Goal: Task Accomplishment & Management: Manage account settings

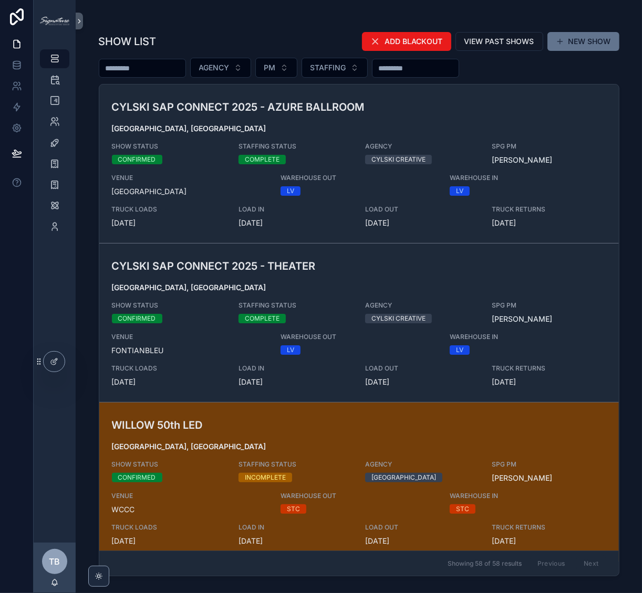
click at [141, 69] on input "scrollable content" at bounding box center [142, 68] width 86 height 15
type input "*****"
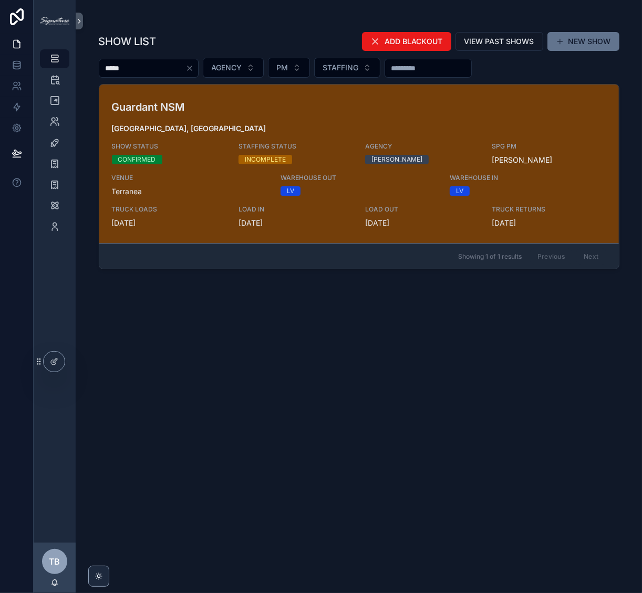
click at [428, 127] on span "[GEOGRAPHIC_DATA], [GEOGRAPHIC_DATA]" at bounding box center [359, 128] width 494 height 11
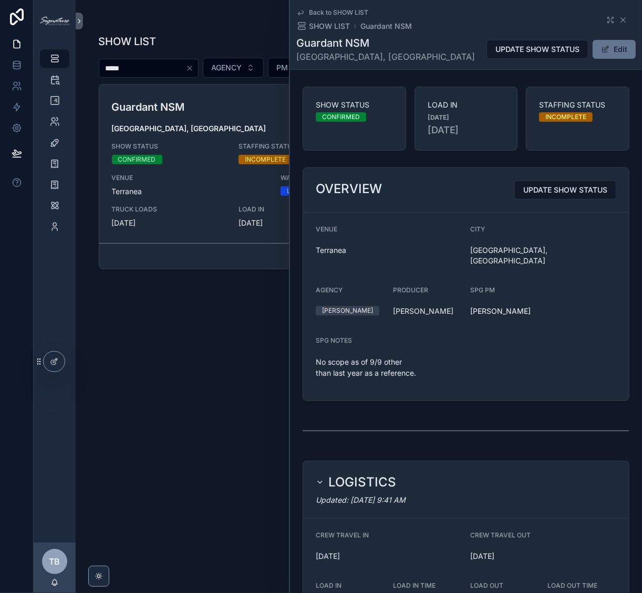
click at [600, 25] on div "Back to SHOW LIST SHOW LIST Guardant NSM" at bounding box center [465, 19] width 339 height 23
click at [608, 22] on icon "scrollable content" at bounding box center [609, 23] width 2 height 2
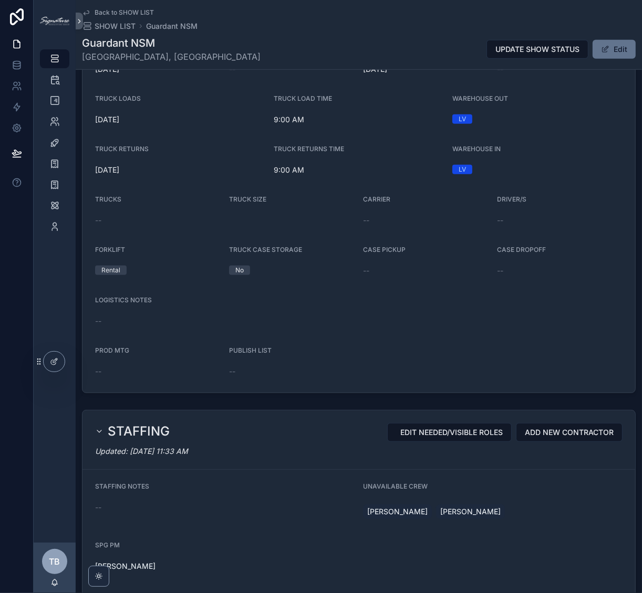
scroll to position [294, 0]
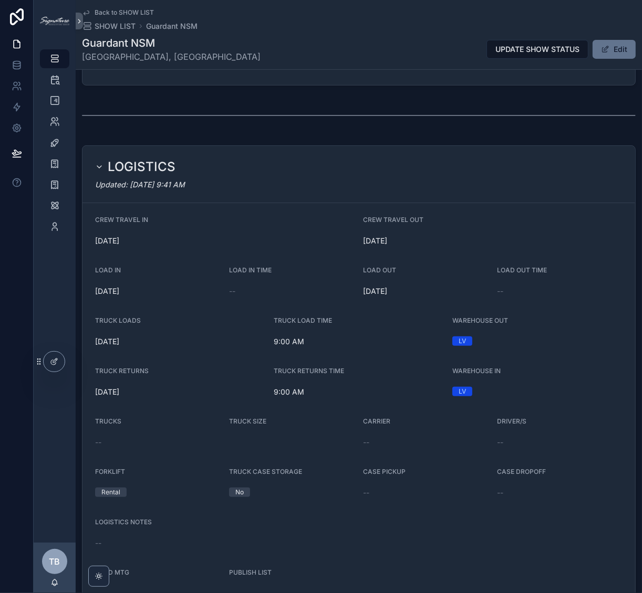
click at [607, 47] on button "Edit" at bounding box center [613, 49] width 43 height 19
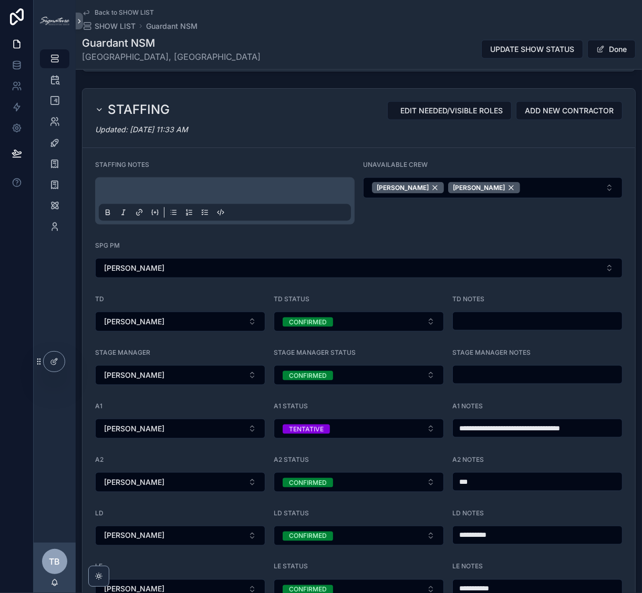
scroll to position [1002, 0]
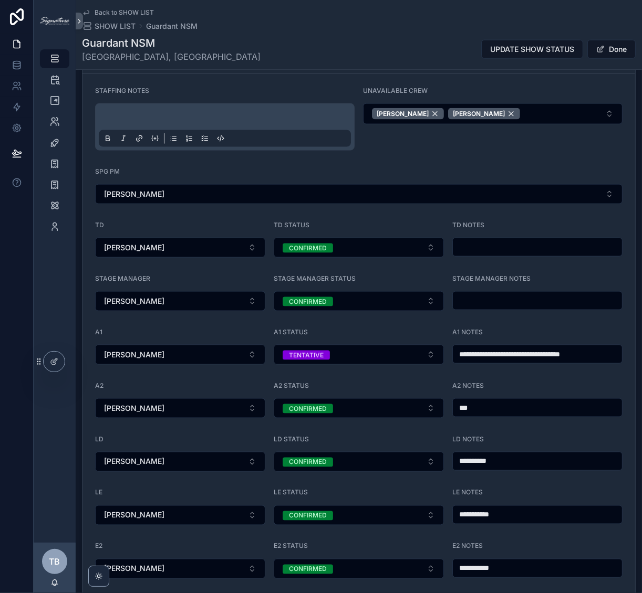
click at [396, 361] on button "TENTATIVE" at bounding box center [359, 355] width 170 height 20
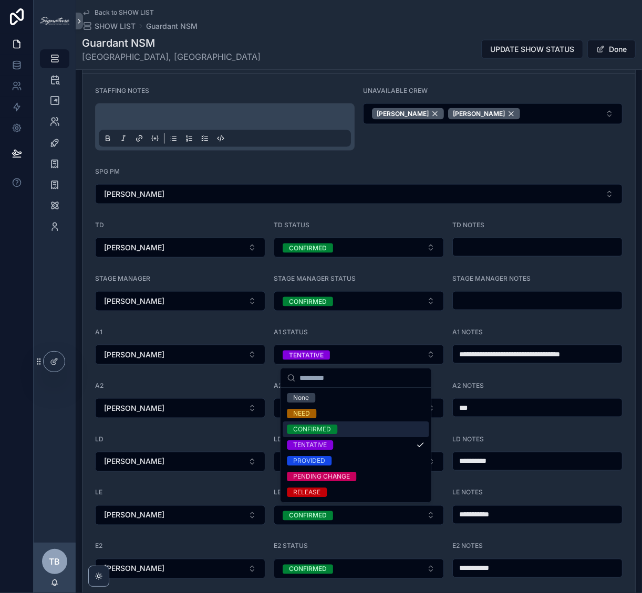
click at [325, 434] on div "CONFIRMED" at bounding box center [312, 429] width 38 height 9
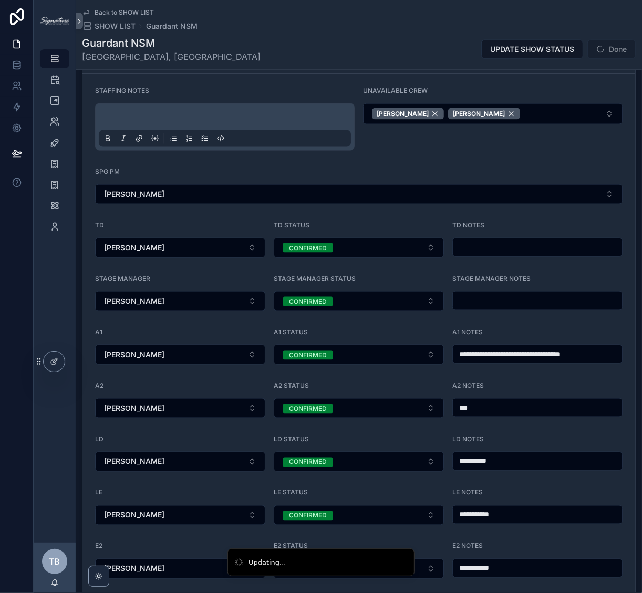
click at [508, 356] on input "**********" at bounding box center [537, 354] width 169 height 15
type input "**********"
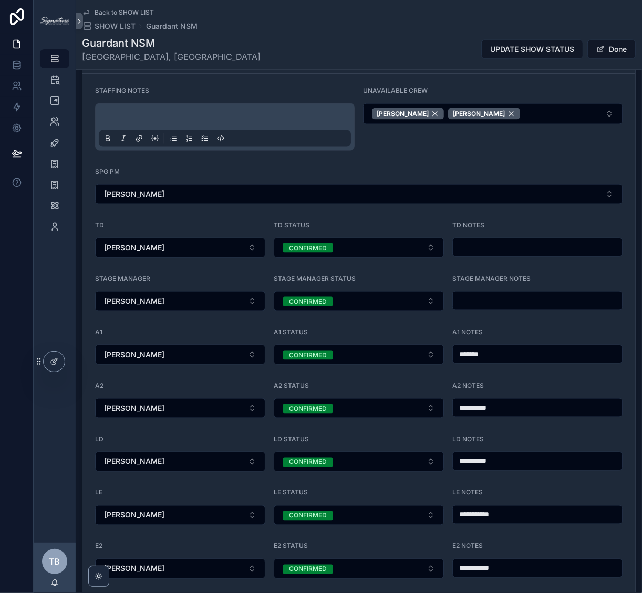
type input "*******"
click at [611, 52] on button "Done" at bounding box center [611, 49] width 48 height 19
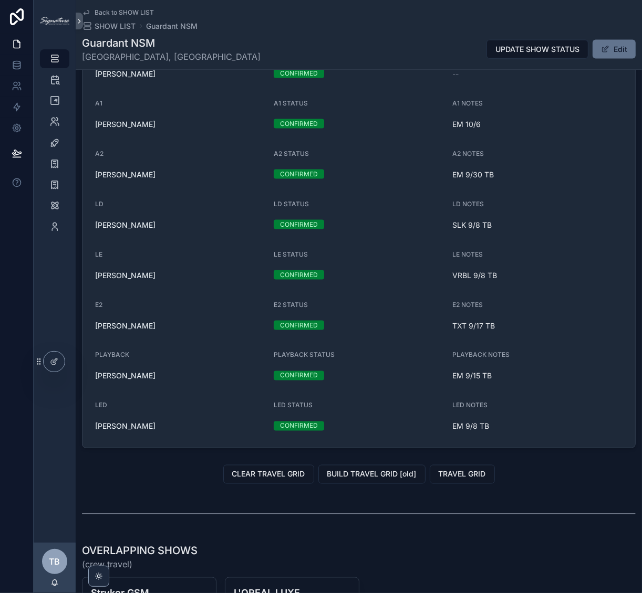
scroll to position [1117, 0]
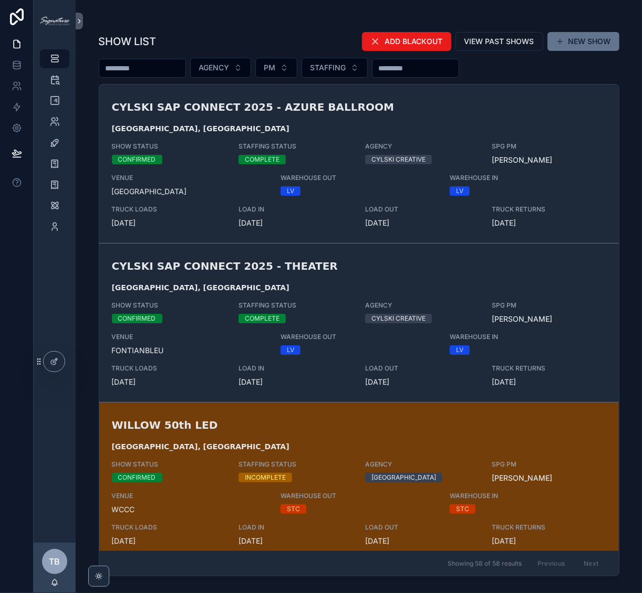
click at [164, 71] on input "scrollable content" at bounding box center [142, 68] width 86 height 15
type input "********"
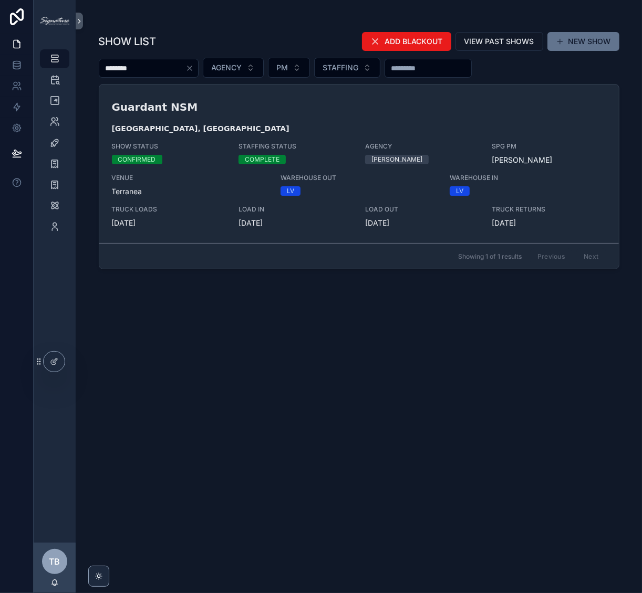
click at [226, 118] on div "Guardant NSM Los Angeles, CA SHOW STATUS CONFIRMED STAFFING STATUS COMPLETE AGE…" at bounding box center [359, 163] width 494 height 129
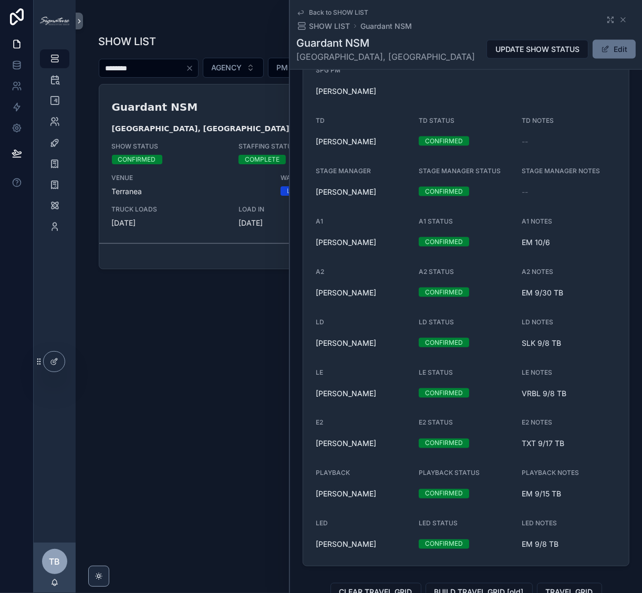
scroll to position [894, 0]
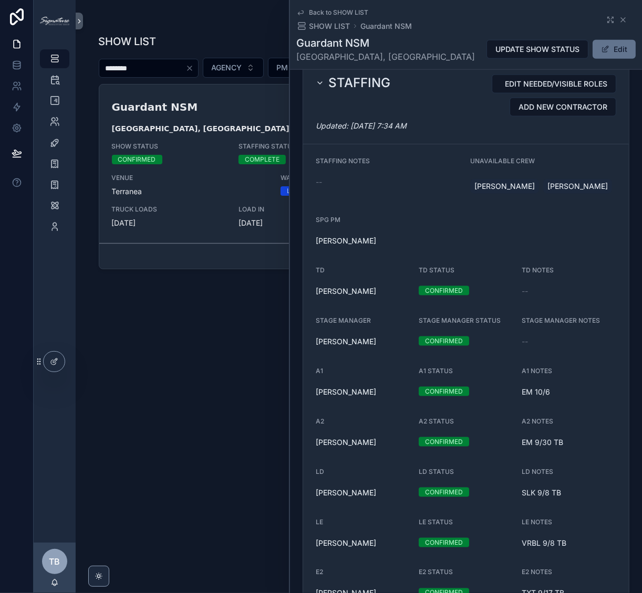
click at [222, 346] on div "SHOW LIST ADD BLACKOUT VIEW PAST SHOWS NEW SHOW ******** AGENCY PM STAFFING Gua…" at bounding box center [359, 303] width 520 height 556
click at [619, 20] on icon "scrollable content" at bounding box center [623, 20] width 8 height 8
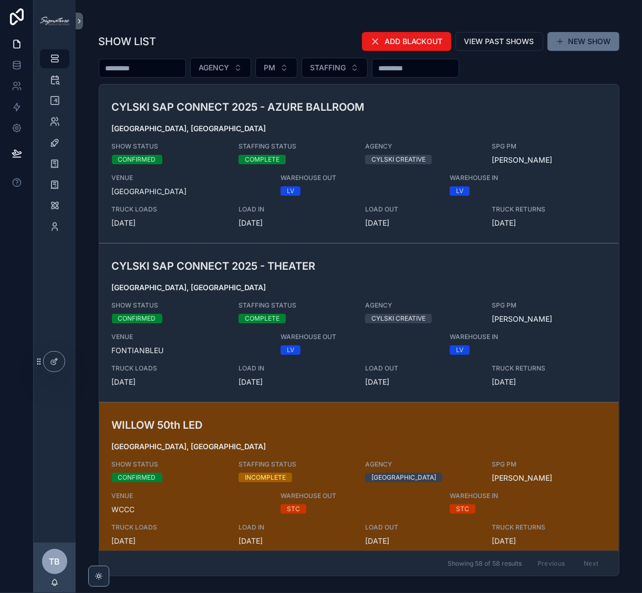
click at [148, 69] on input "scrollable content" at bounding box center [142, 68] width 86 height 15
type input "*****"
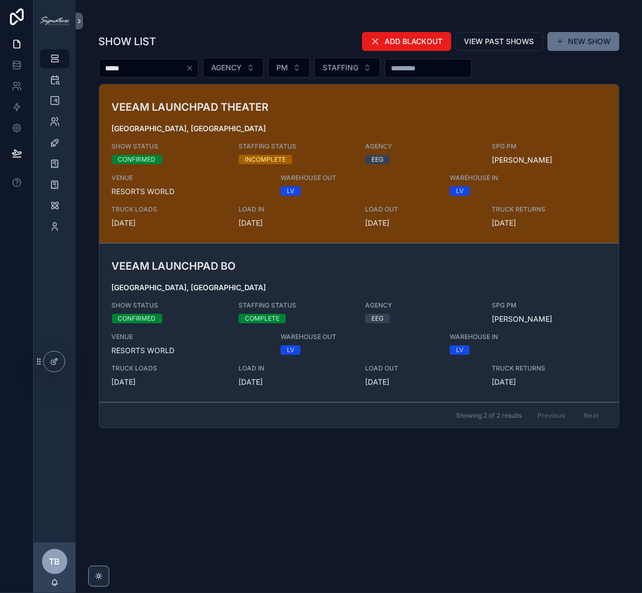
click at [301, 292] on span "[GEOGRAPHIC_DATA], [GEOGRAPHIC_DATA]" at bounding box center [359, 288] width 494 height 11
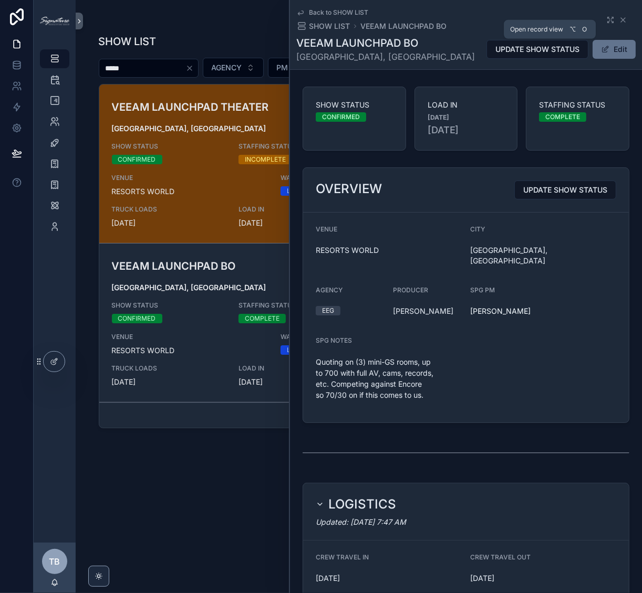
click at [608, 18] on icon "scrollable content" at bounding box center [609, 18] width 2 height 2
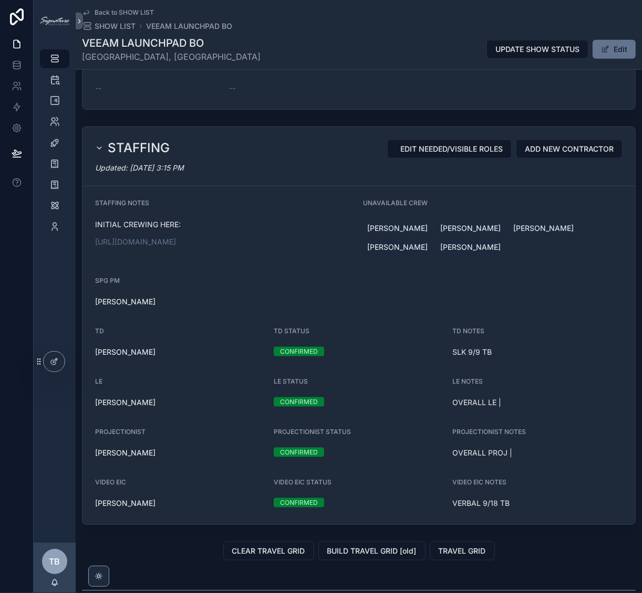
scroll to position [834, 0]
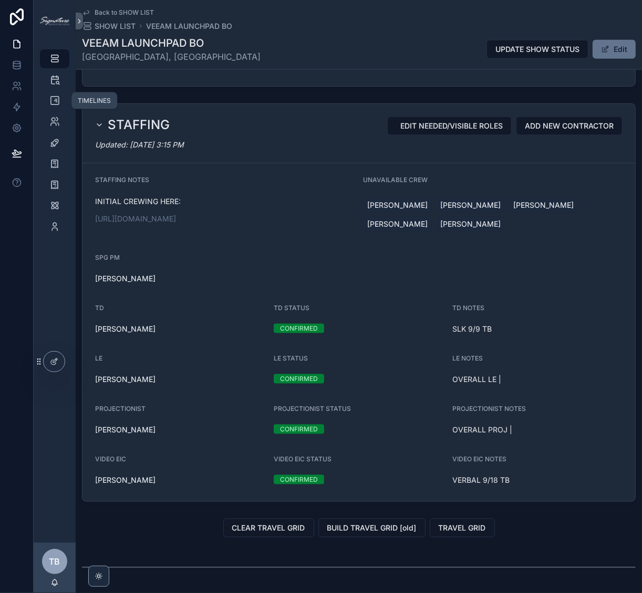
click at [58, 102] on icon "scrollable content" at bounding box center [54, 101] width 11 height 11
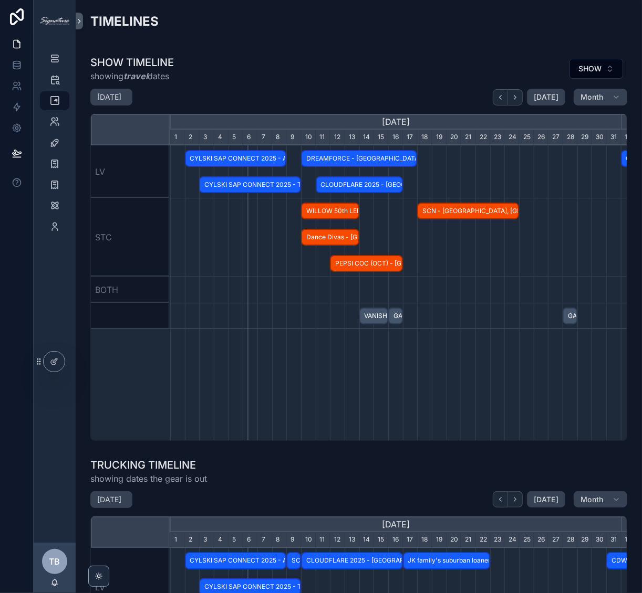
click at [514, 99] on button "scrollable content" at bounding box center [515, 97] width 15 height 16
click at [514, 97] on button "scrollable content" at bounding box center [515, 97] width 15 height 16
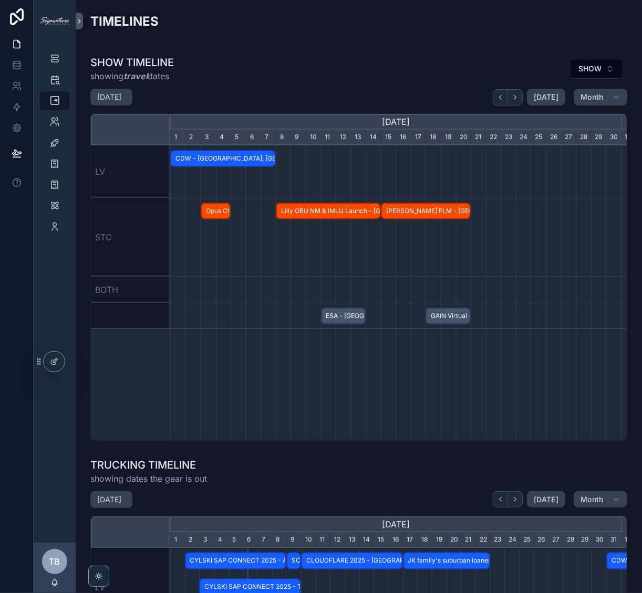
click at [514, 97] on button "scrollable content" at bounding box center [515, 97] width 15 height 16
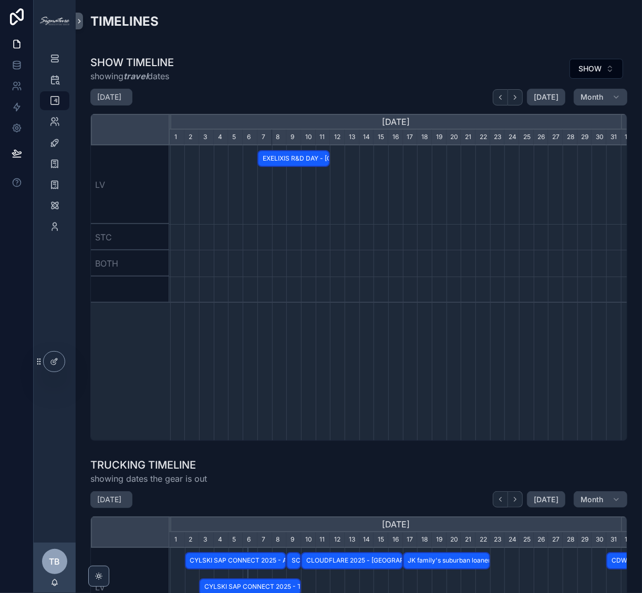
click at [514, 97] on button "scrollable content" at bounding box center [515, 97] width 15 height 16
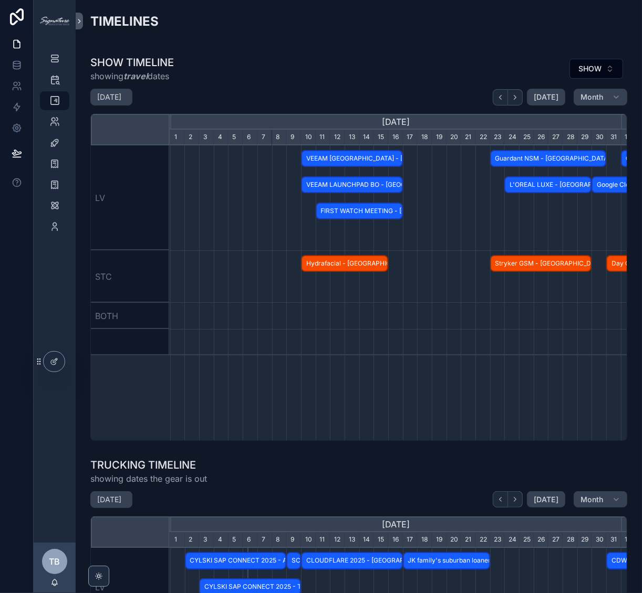
click at [331, 210] on span "FIRST WATCH MEETING - Las Vegas, NV - CONFIRMED" at bounding box center [359, 211] width 85 height 17
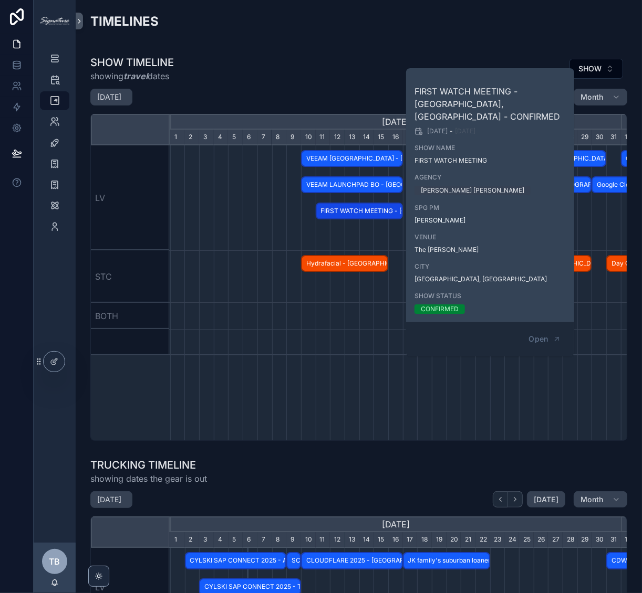
click at [260, 207] on div "scrollable content" at bounding box center [395, 197] width 1351 height 105
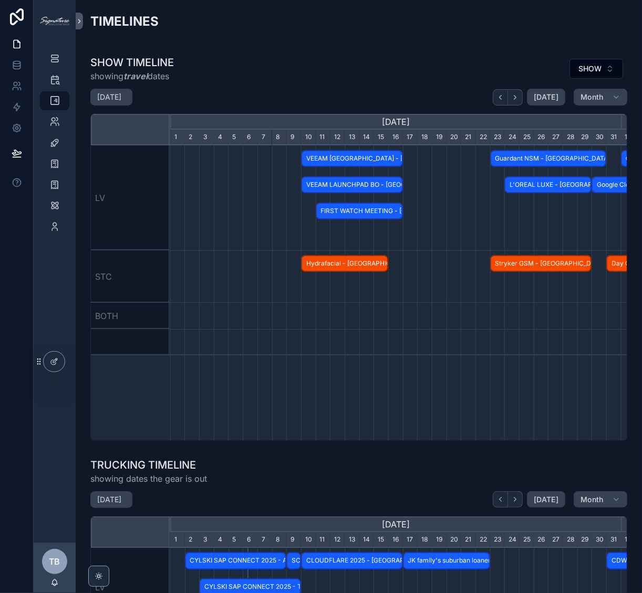
click at [333, 203] on div "FIRST WATCH MEETING - Las Vegas, NV - CONFIRMED" at bounding box center [359, 211] width 87 height 17
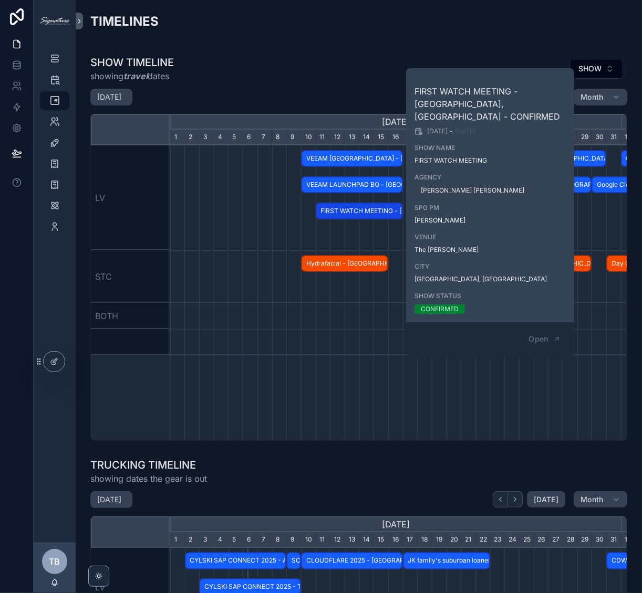
click at [331, 187] on span "VEEAM LAUNCHPAD BO - Las Vegas, NV - CONFIRMED" at bounding box center [352, 184] width 100 height 17
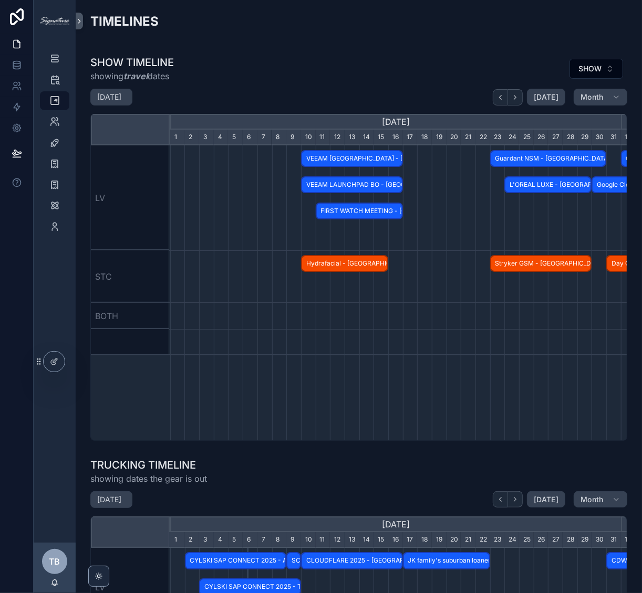
click at [295, 205] on div "scrollable content" at bounding box center [395, 197] width 1351 height 105
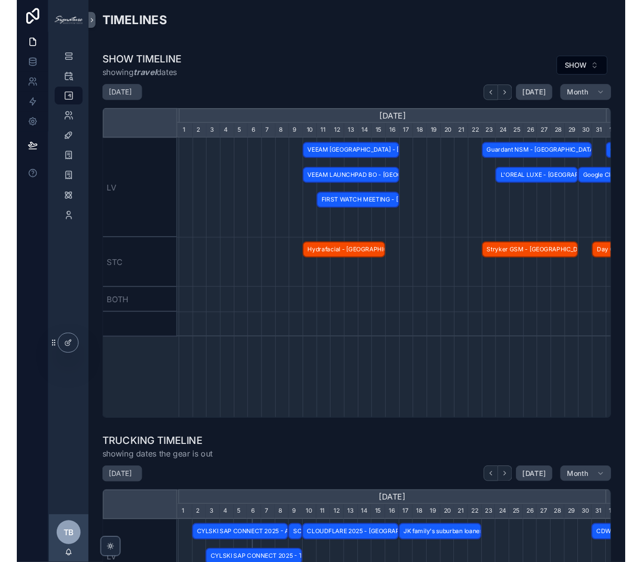
scroll to position [0, 450]
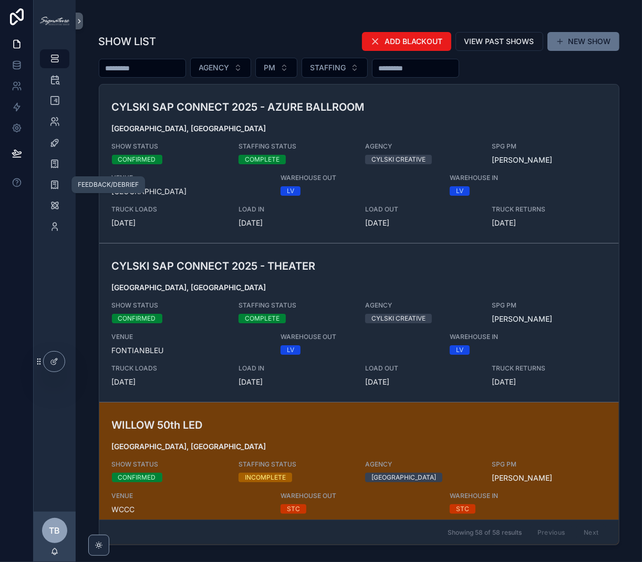
click at [53, 180] on icon "scrollable content" at bounding box center [54, 185] width 11 height 11
click at [141, 65] on input "scrollable content" at bounding box center [142, 68] width 86 height 15
type input "*****"
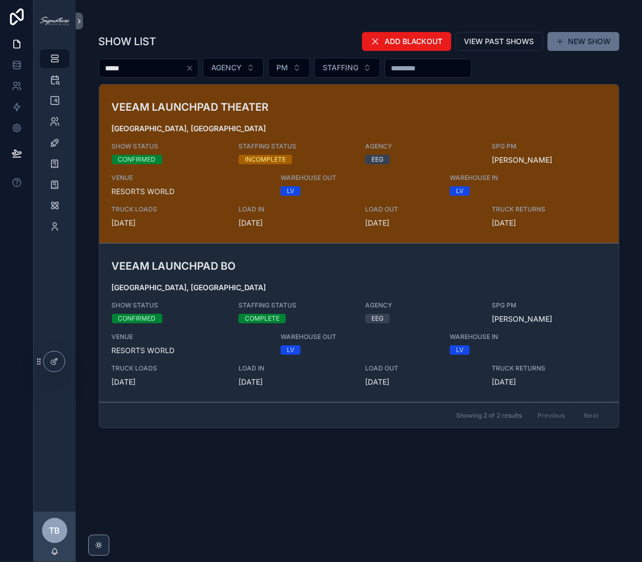
click at [246, 281] on div "VEEAM [GEOGRAPHIC_DATA], [GEOGRAPHIC_DATA] SHOW STATUS CONFIRMED STAFFING STATU…" at bounding box center [359, 322] width 494 height 129
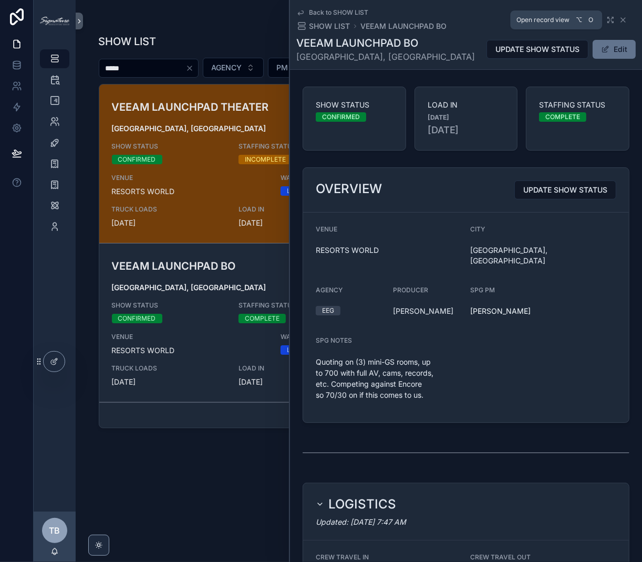
click at [610, 21] on icon "scrollable content" at bounding box center [610, 20] width 8 height 8
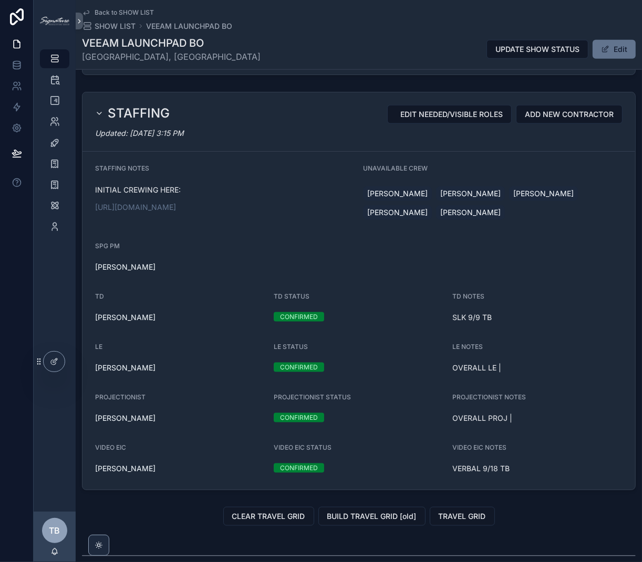
scroll to position [848, 0]
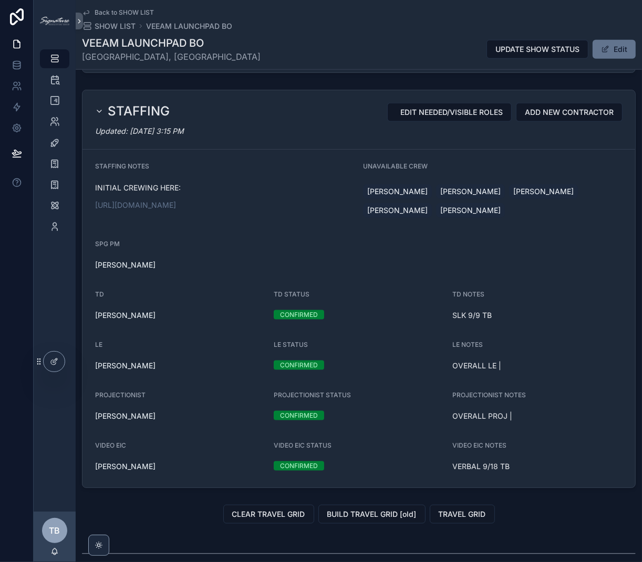
click at [176, 210] on link "[URL][DOMAIN_NAME]" at bounding box center [135, 205] width 81 height 9
